Goal: Contribute content: Add original content to the website for others to see

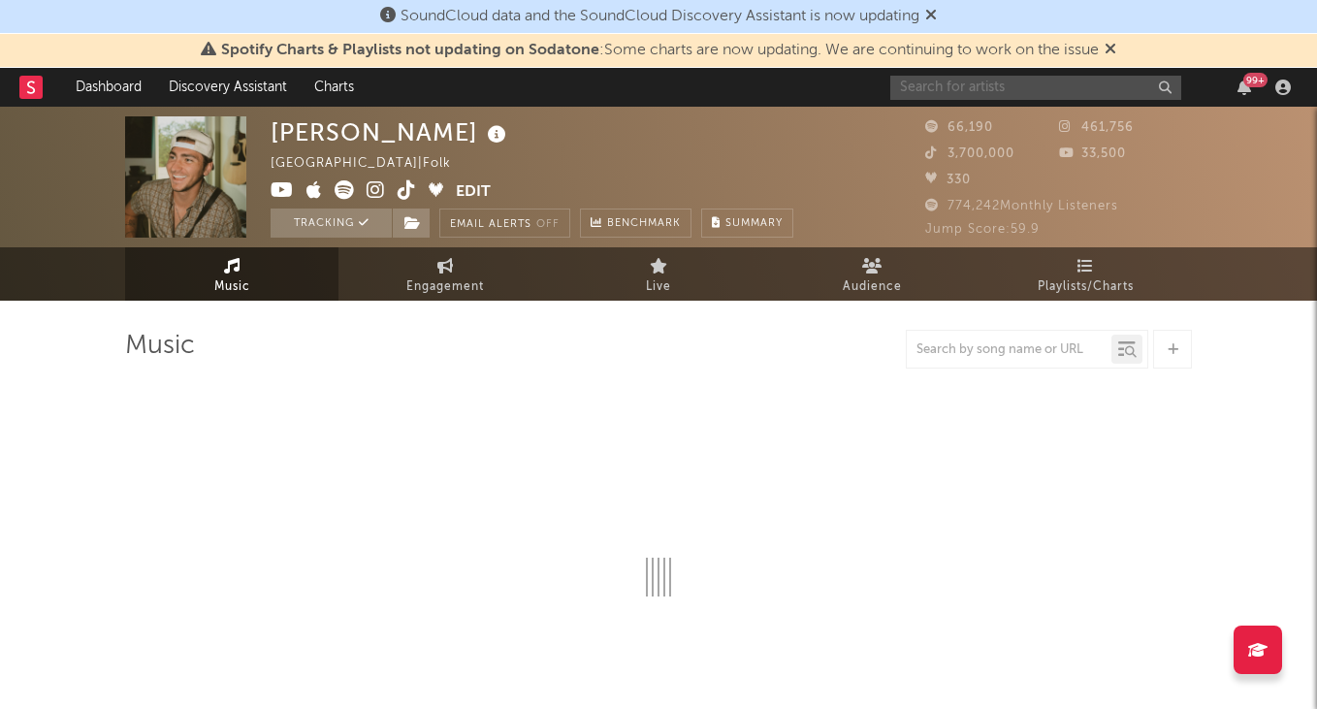
click at [1009, 91] on input "text" at bounding box center [1035, 88] width 291 height 24
type input "trippie"
select select "6m"
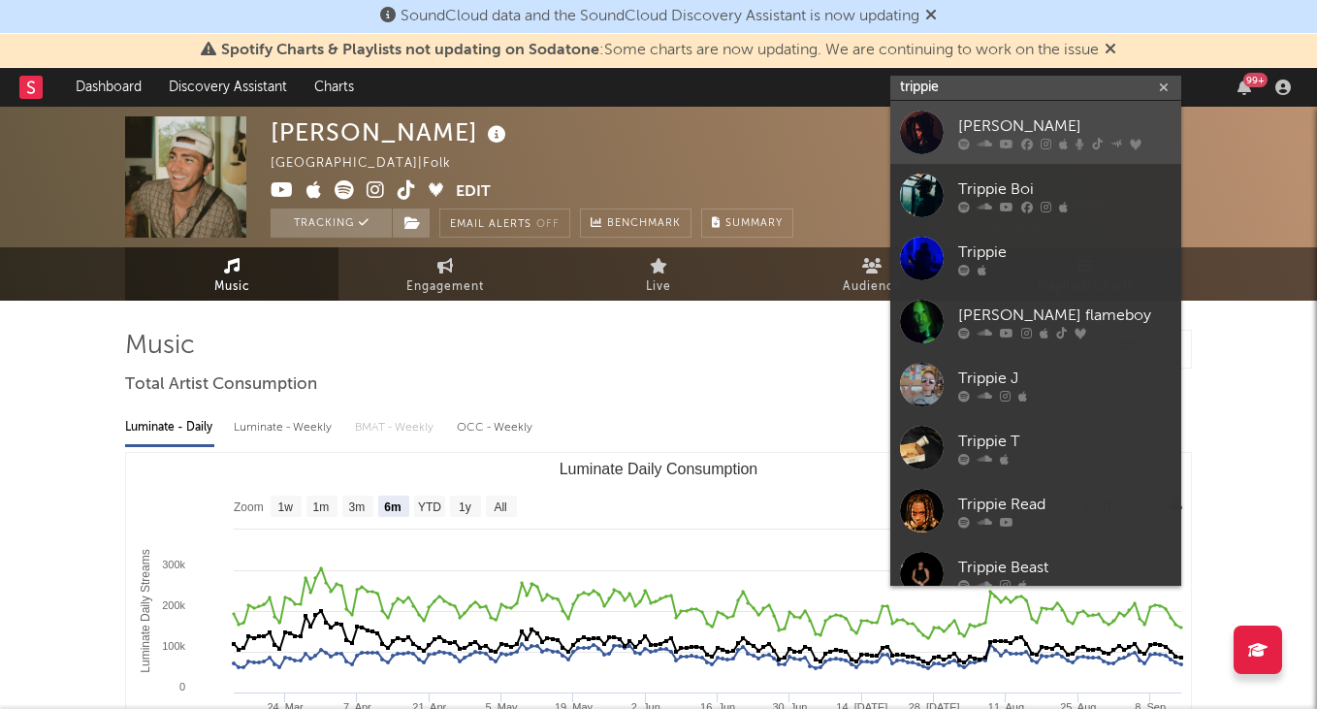
type input "trippie"
click at [1001, 124] on div "[PERSON_NAME]" at bounding box center [1064, 125] width 213 height 23
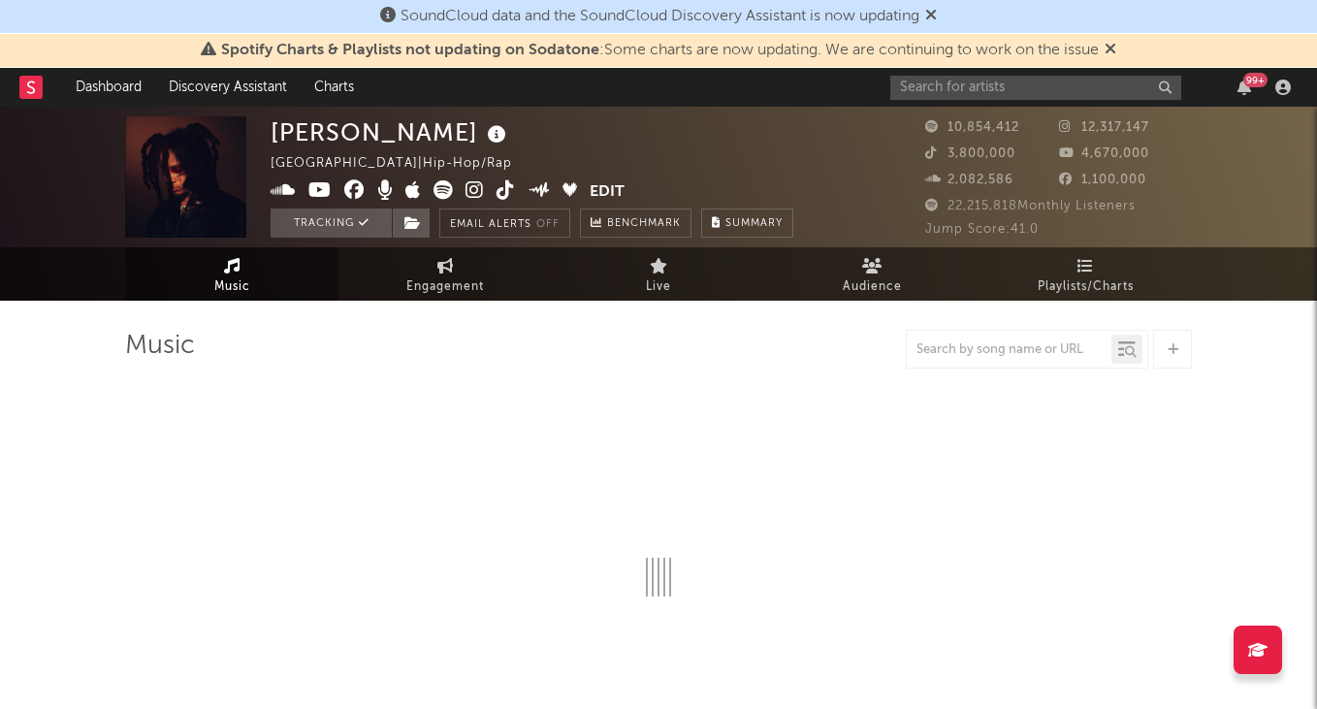
select select "6m"
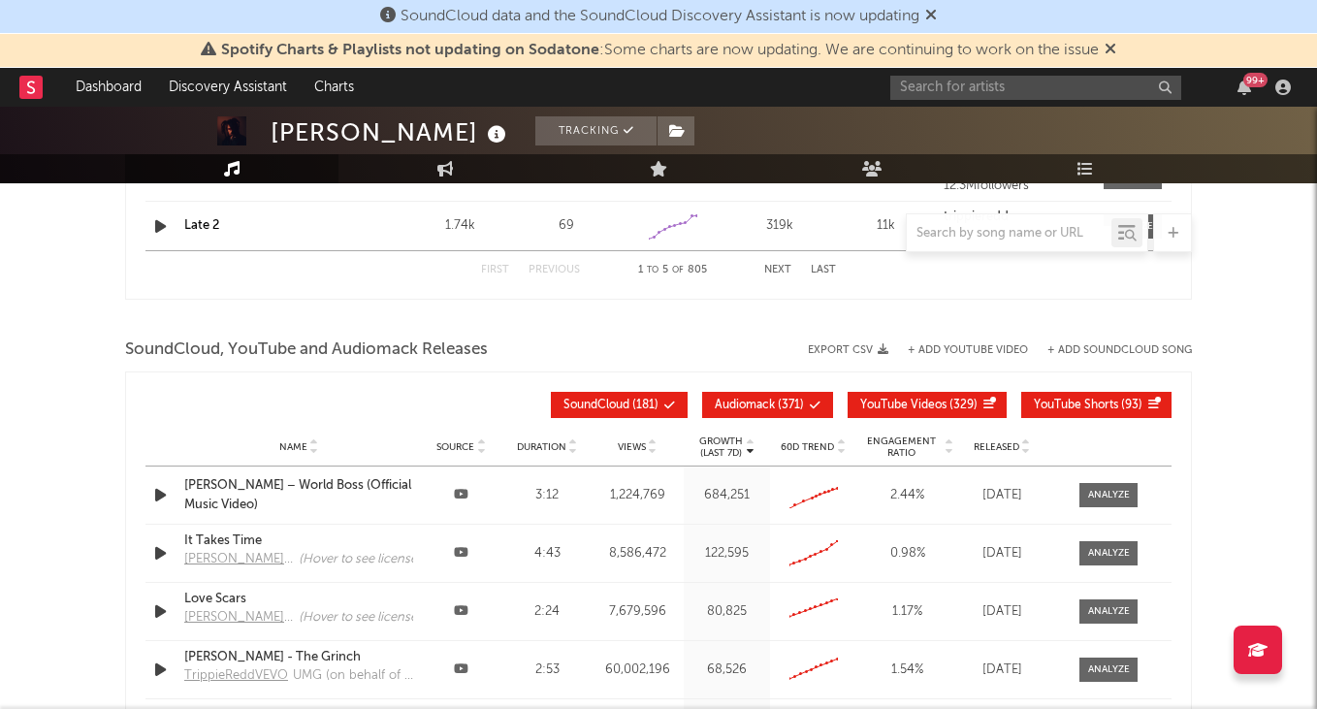
scroll to position [2162, 0]
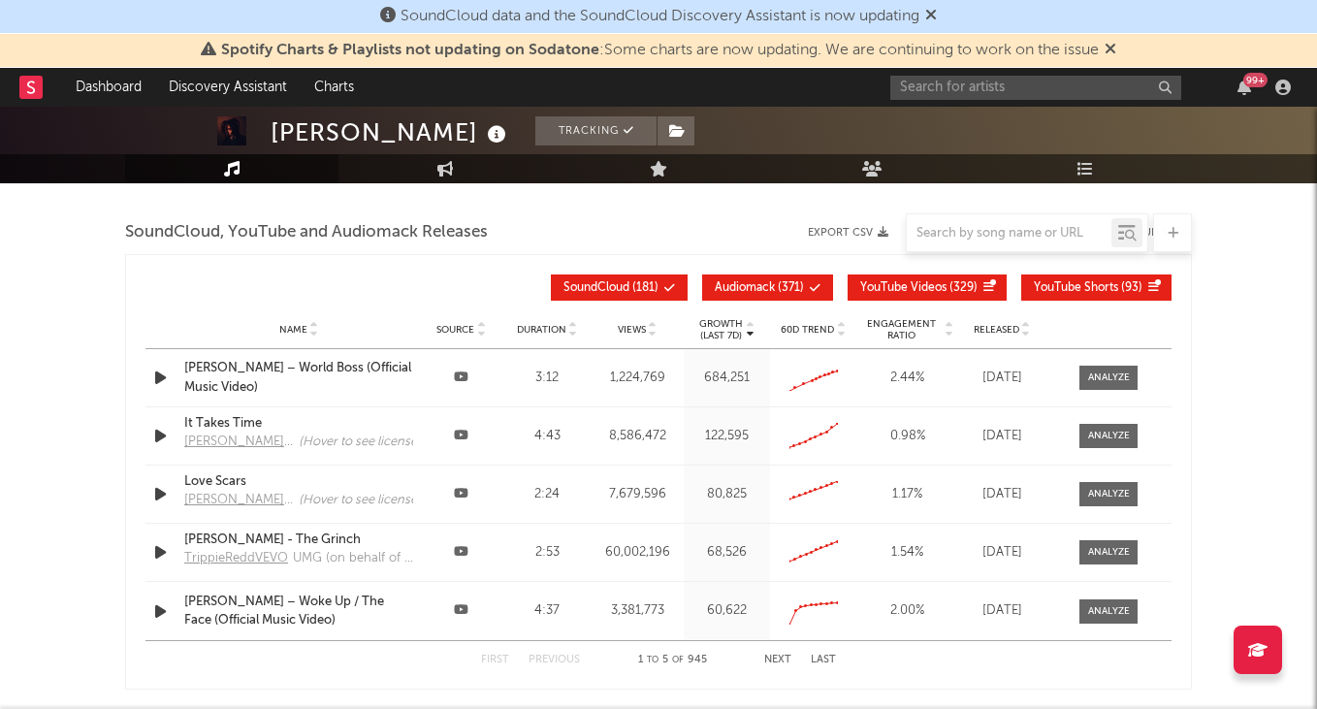
click at [1000, 241] on div at bounding box center [1008, 233] width 205 height 24
click at [993, 238] on input "text" at bounding box center [1008, 234] width 205 height 16
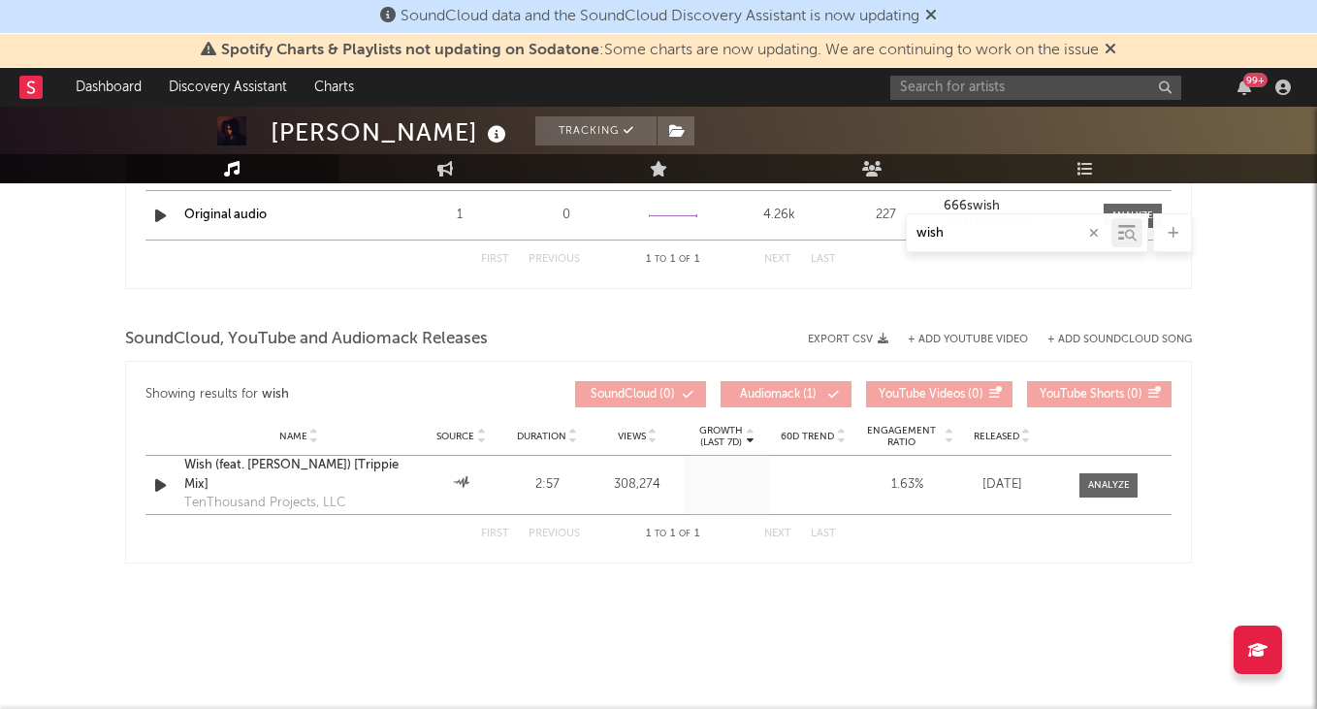
scroll to position [1739, 0]
type input "wish"
click at [953, 332] on div "SoundCloud, YouTube and Audiomack Releases Export CSV + Add YouTube Video + Add…" at bounding box center [658, 339] width 1066 height 33
click at [952, 334] on button "+ Add YouTube Video" at bounding box center [967, 339] width 120 height 11
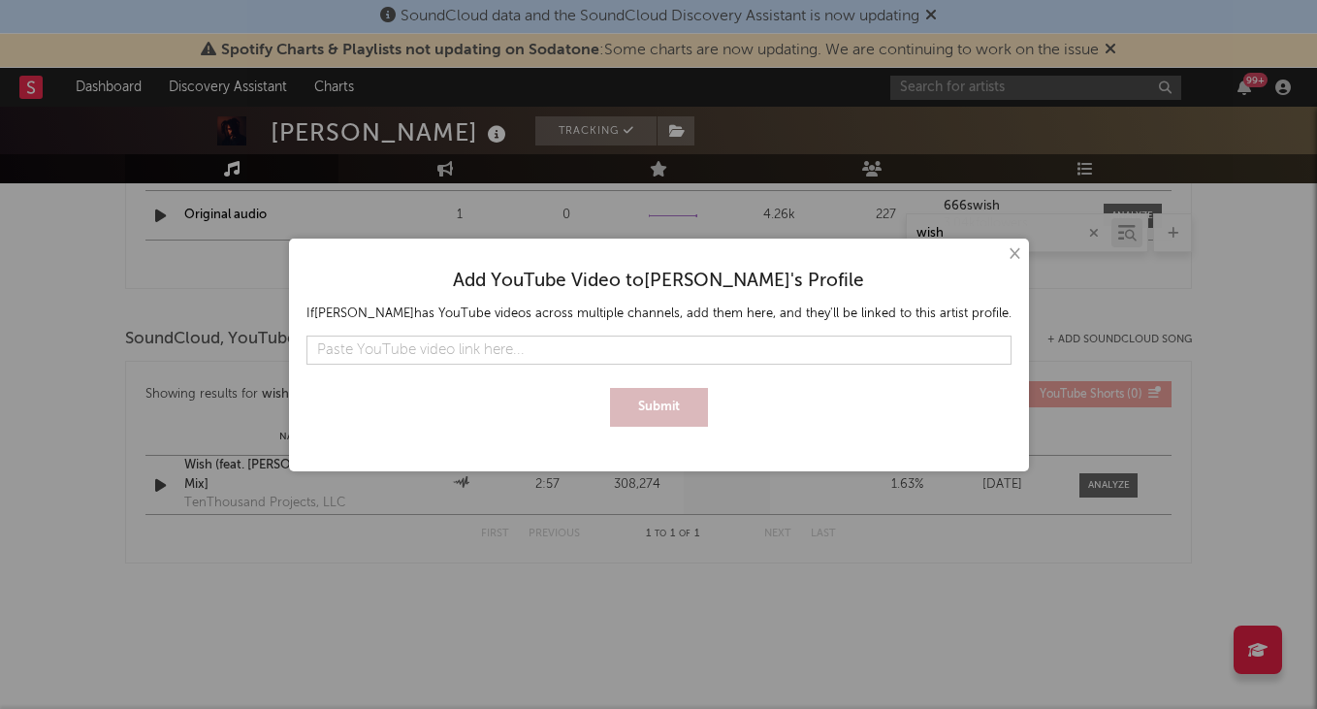
scroll to position [1545, 0]
paste input "[URL][DOMAIN_NAME]"
type input "[URL][DOMAIN_NAME]"
click at [646, 397] on button "Submit" at bounding box center [659, 407] width 98 height 39
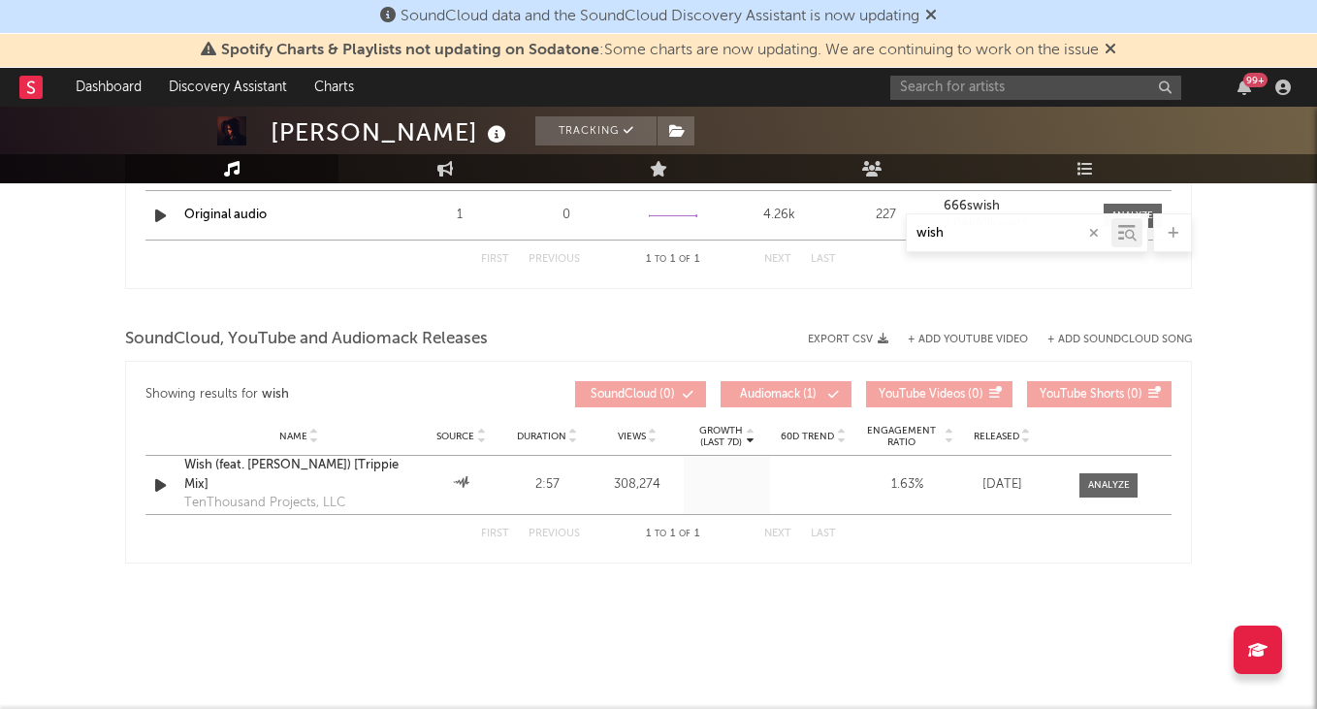
click at [1087, 237] on button "button" at bounding box center [1094, 233] width 16 height 18
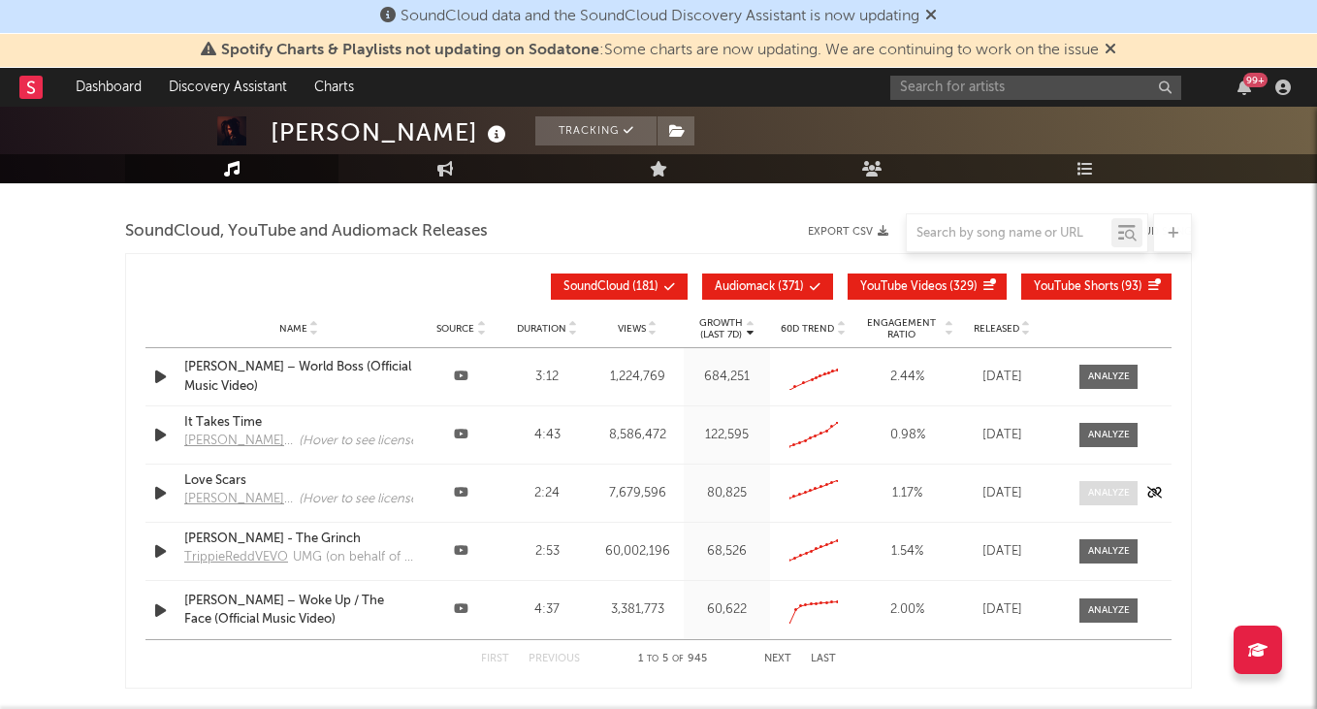
scroll to position [2204, 0]
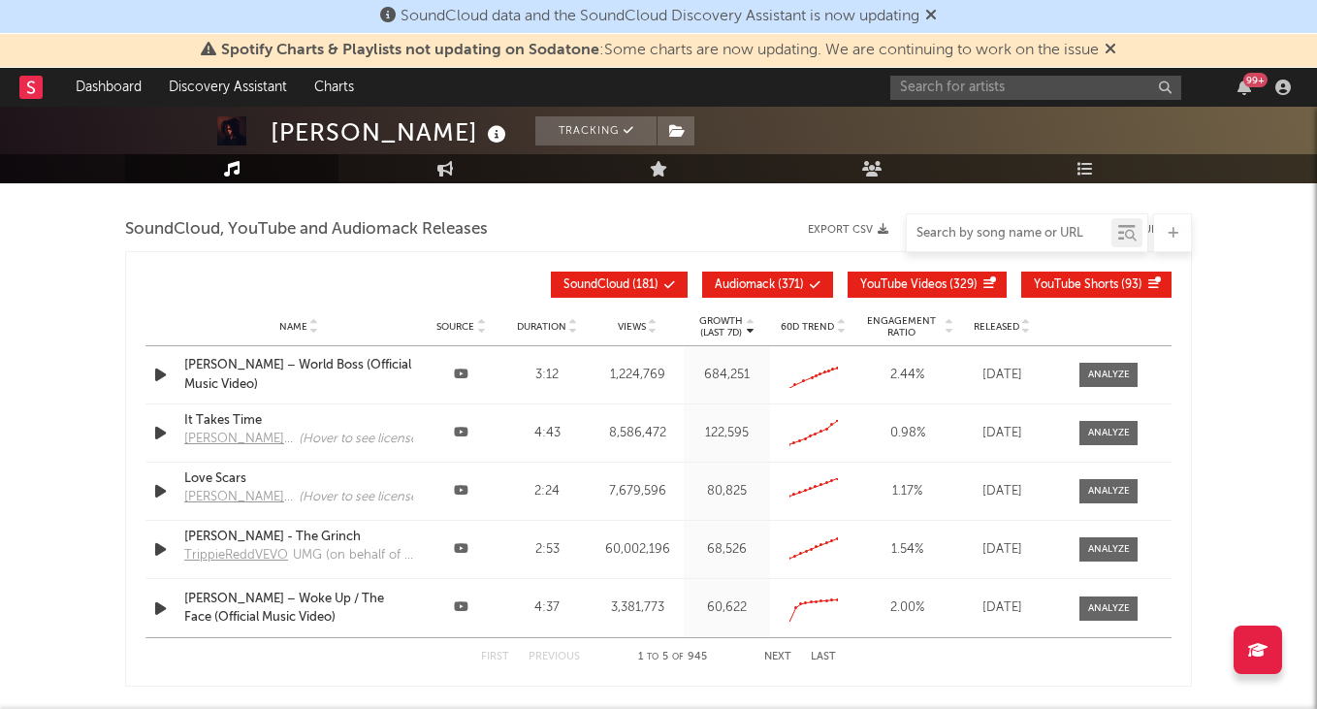
click at [987, 238] on input "text" at bounding box center [1008, 234] width 205 height 16
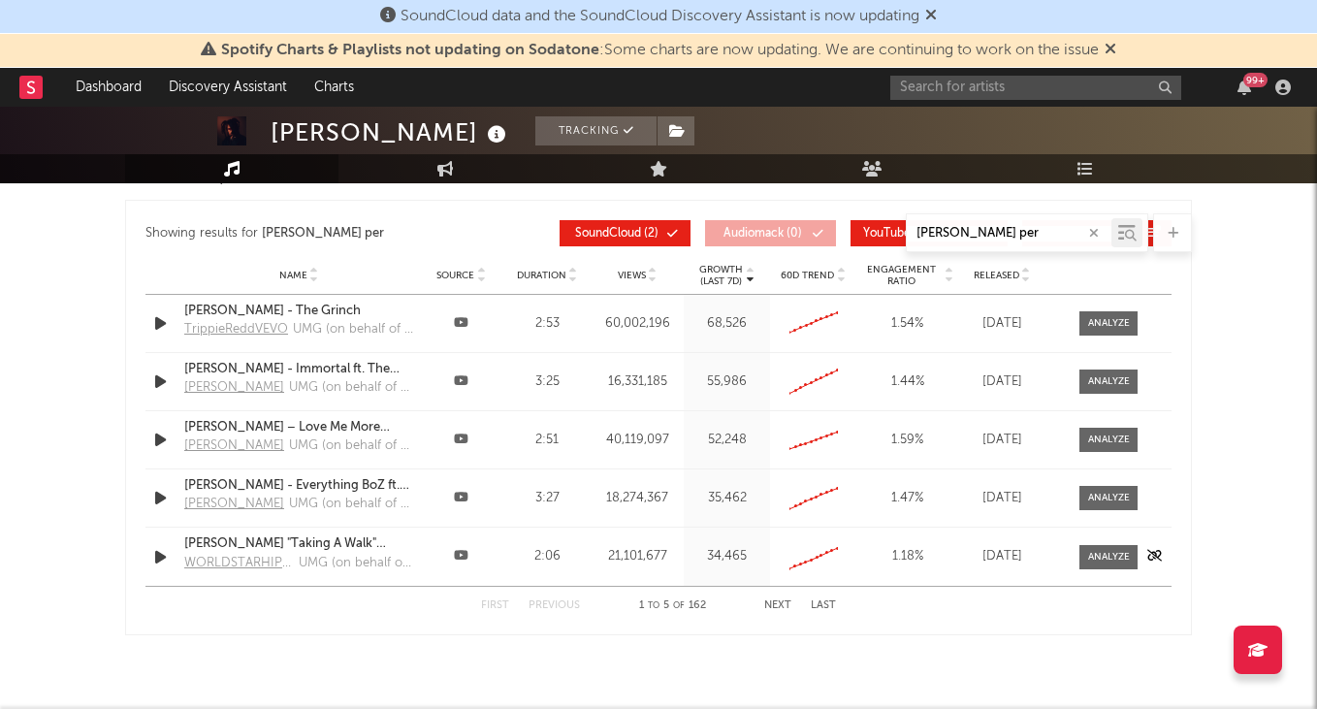
scroll to position [1997, 0]
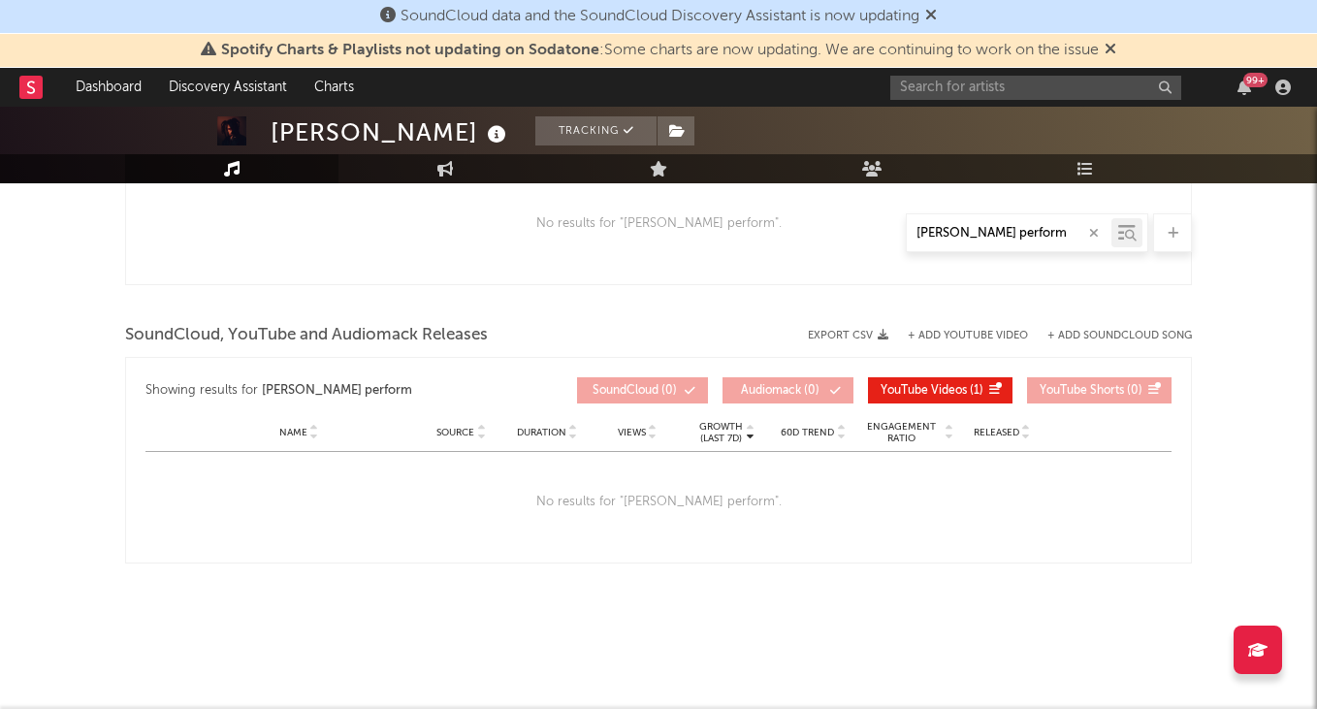
type input "[PERSON_NAME] performs"
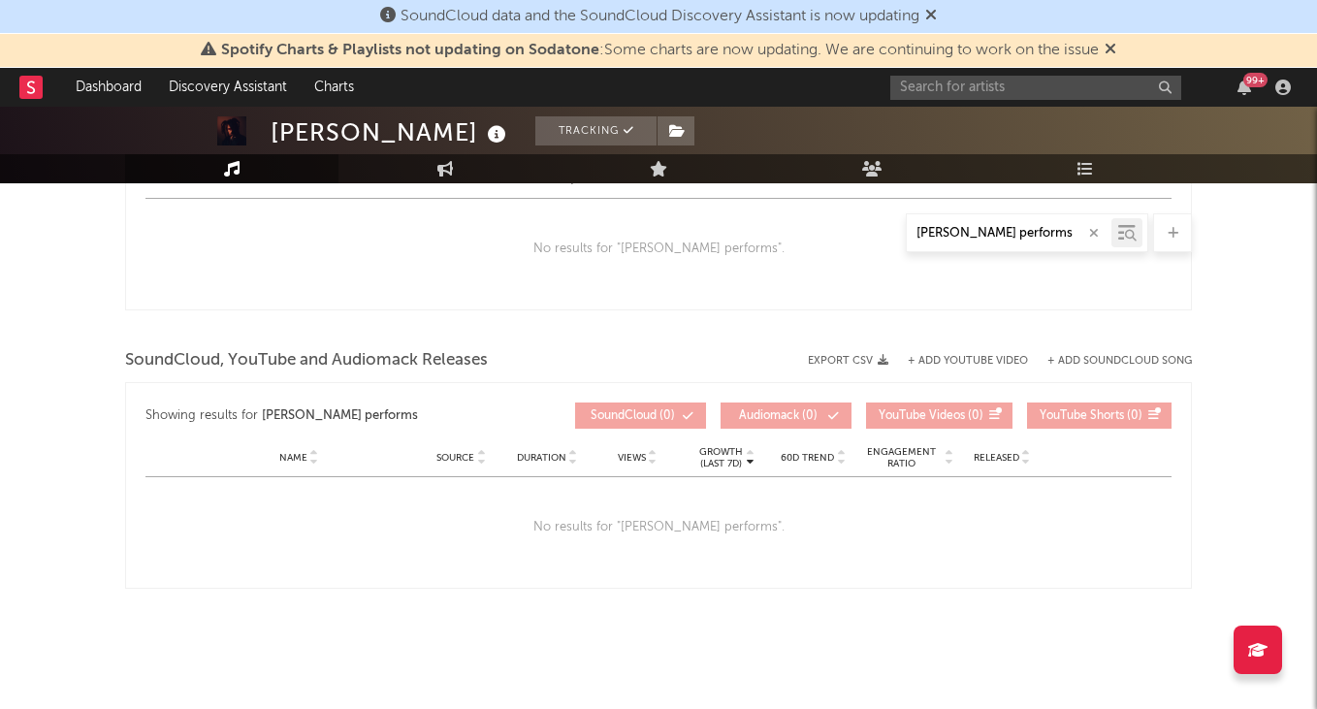
scroll to position [1409, 0]
click at [1096, 235] on icon "button" at bounding box center [1094, 233] width 10 height 13
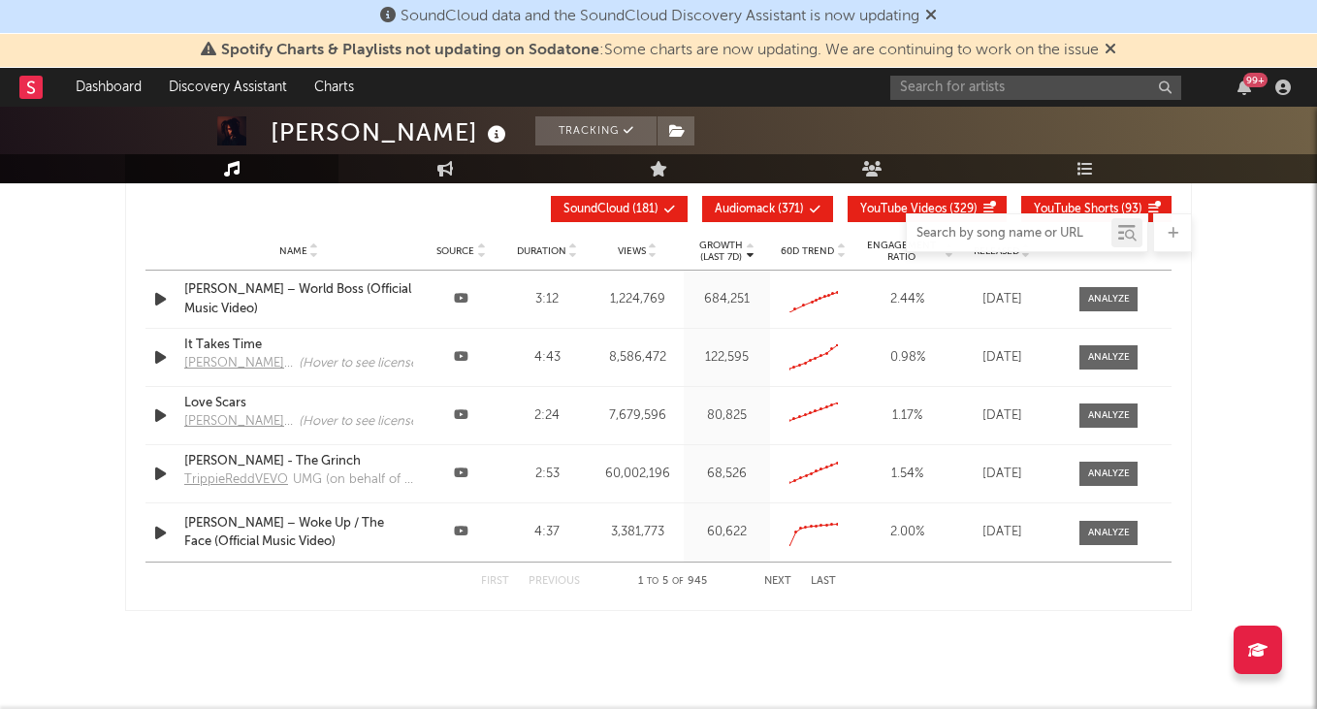
scroll to position [2259, 0]
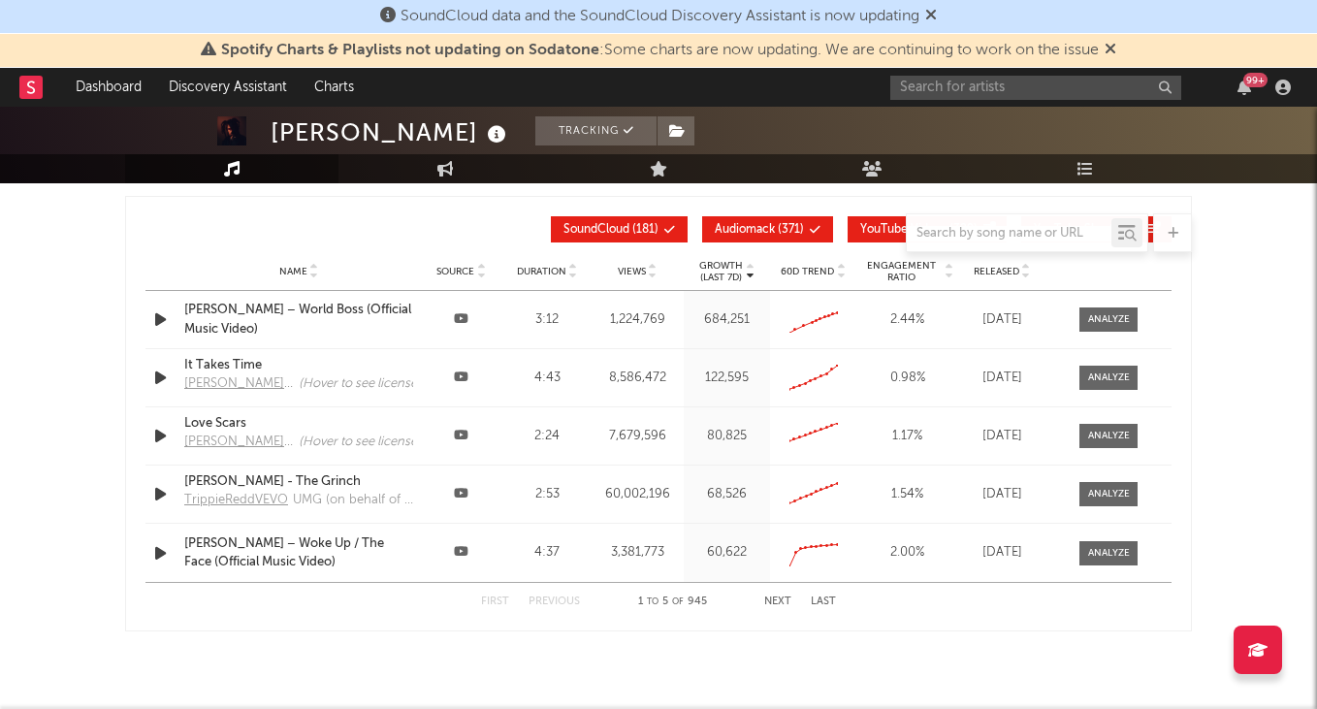
click at [650, 271] on icon at bounding box center [653, 275] width 10 height 8
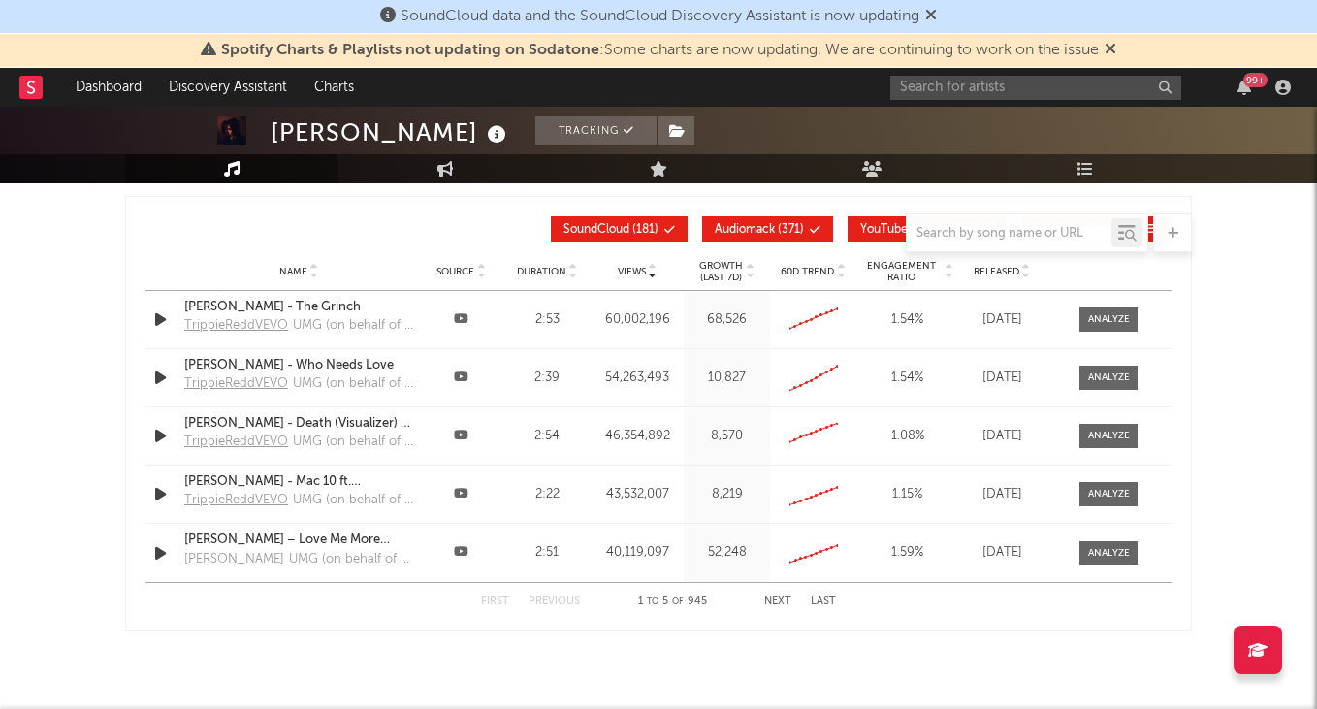
click at [780, 599] on button "Next" at bounding box center [777, 601] width 27 height 11
click at [775, 594] on div "First Previous 6 to 10 of 945 Next Last" at bounding box center [658, 602] width 355 height 38
click at [776, 598] on button "Next" at bounding box center [777, 601] width 27 height 11
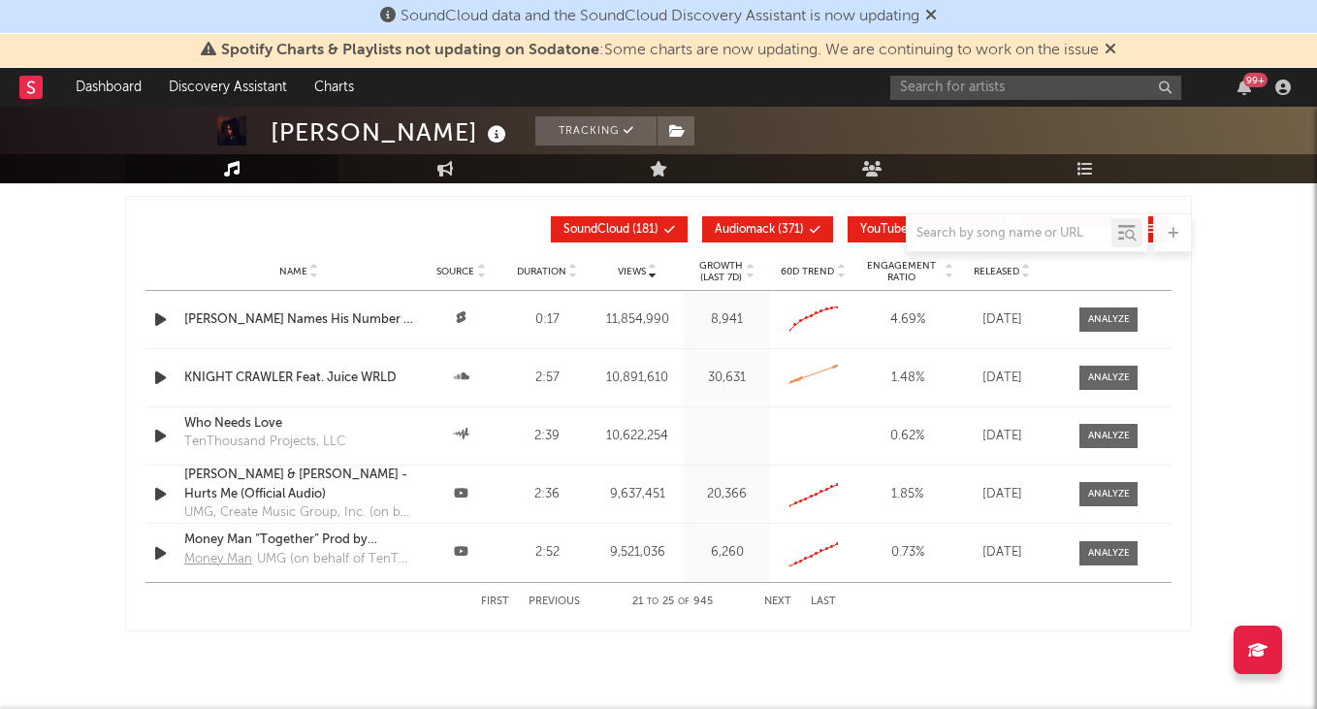
scroll to position [2249, 0]
